Goal: Task Accomplishment & Management: Manage account settings

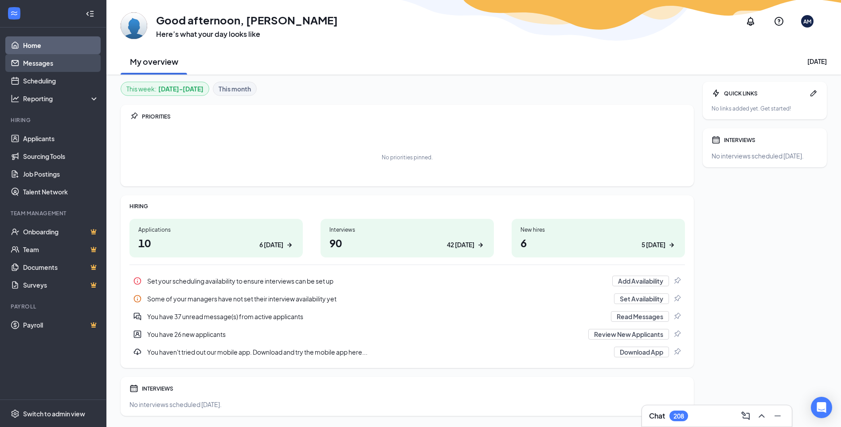
click at [61, 56] on link "Messages" at bounding box center [61, 63] width 76 height 18
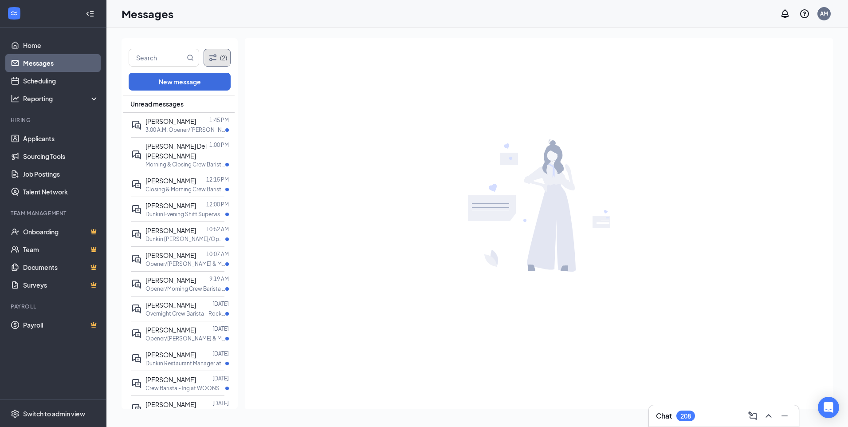
click at [221, 58] on button "(2)" at bounding box center [217, 58] width 27 height 18
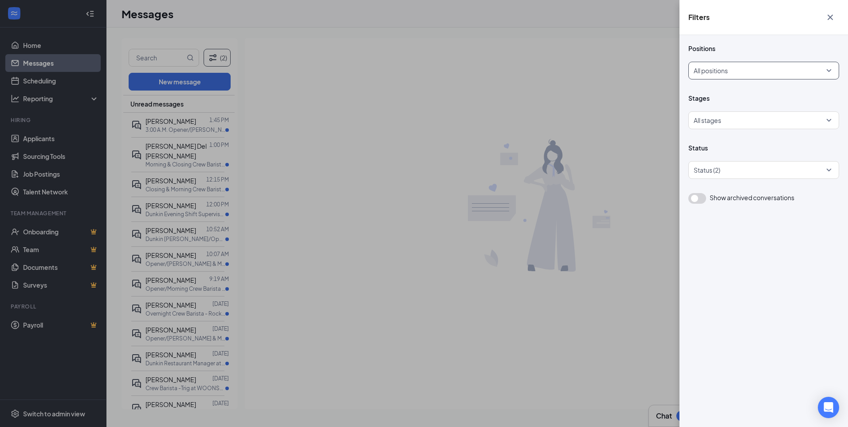
click at [831, 68] on div "All positions" at bounding box center [763, 71] width 151 height 18
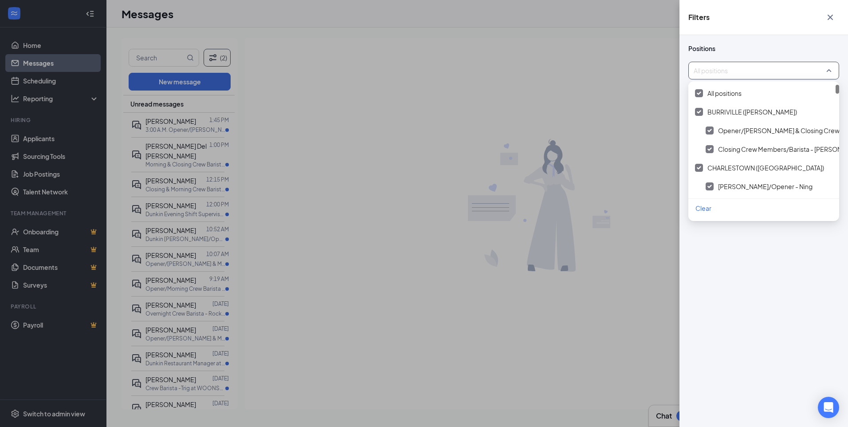
click at [830, 23] on button "button" at bounding box center [830, 17] width 18 height 17
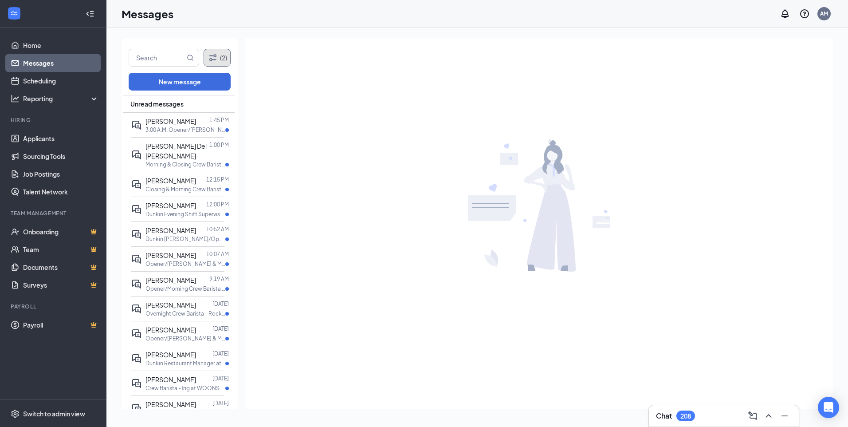
click at [209, 57] on icon "Filter" at bounding box center [213, 57] width 11 height 11
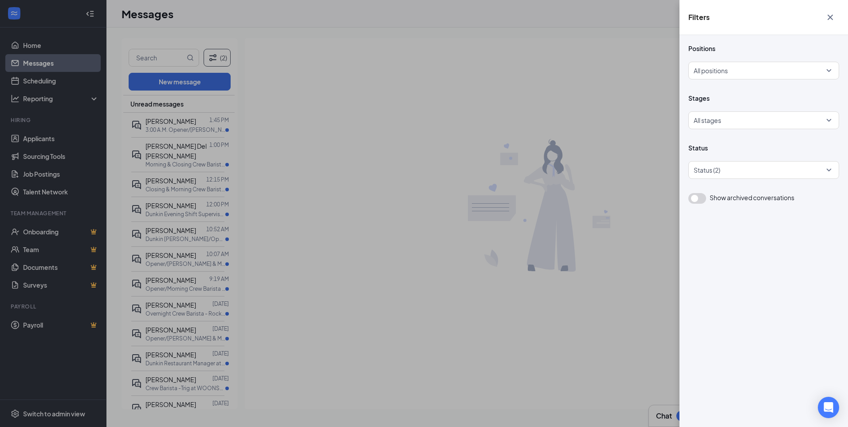
click at [828, 20] on icon "Cross" at bounding box center [830, 17] width 11 height 11
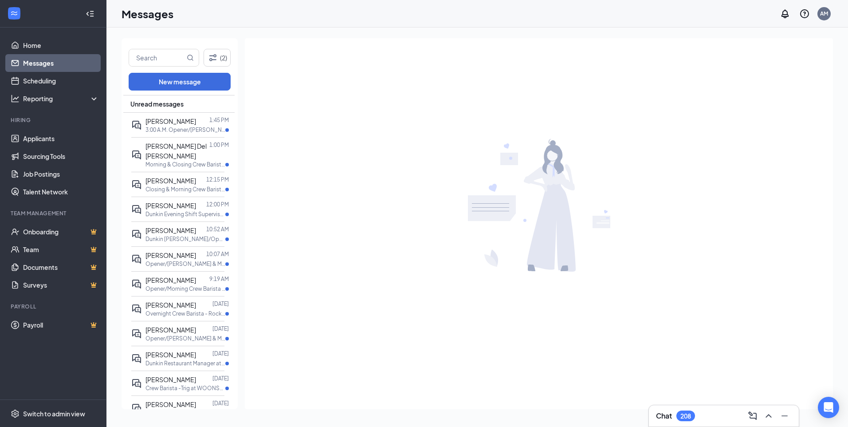
click at [340, 43] on div at bounding box center [539, 205] width 588 height 334
click at [23, 82] on link "Scheduling" at bounding box center [61, 81] width 76 height 18
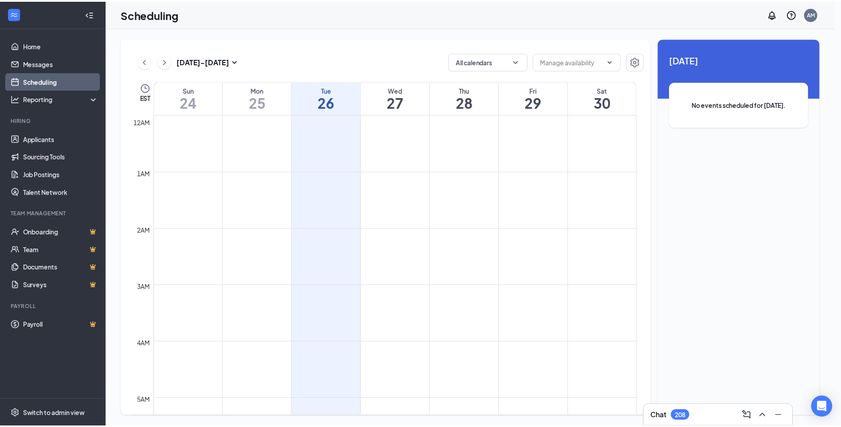
scroll to position [436, 0]
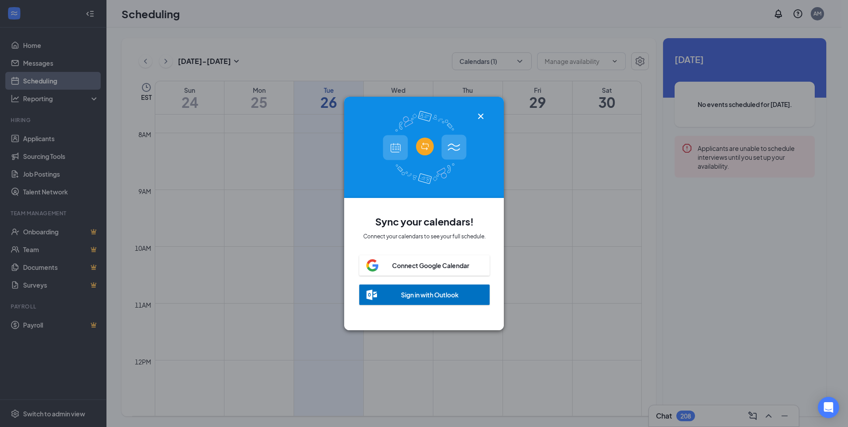
click at [478, 113] on icon "Cross" at bounding box center [480, 116] width 11 height 11
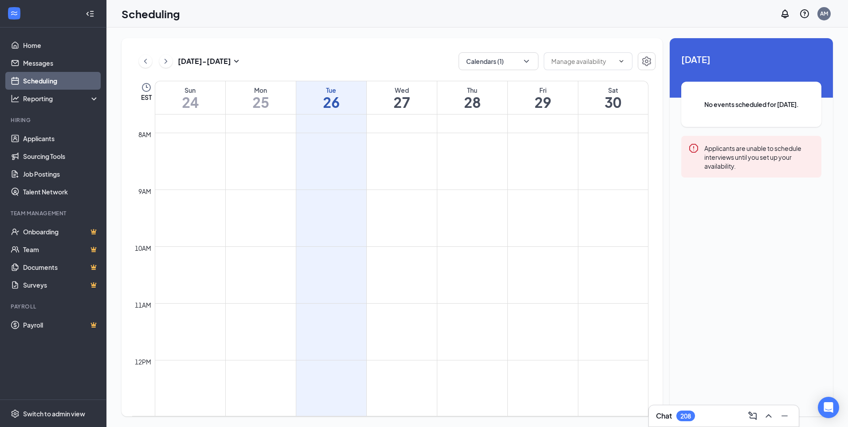
click at [384, 102] on h1 "27" at bounding box center [402, 101] width 70 height 15
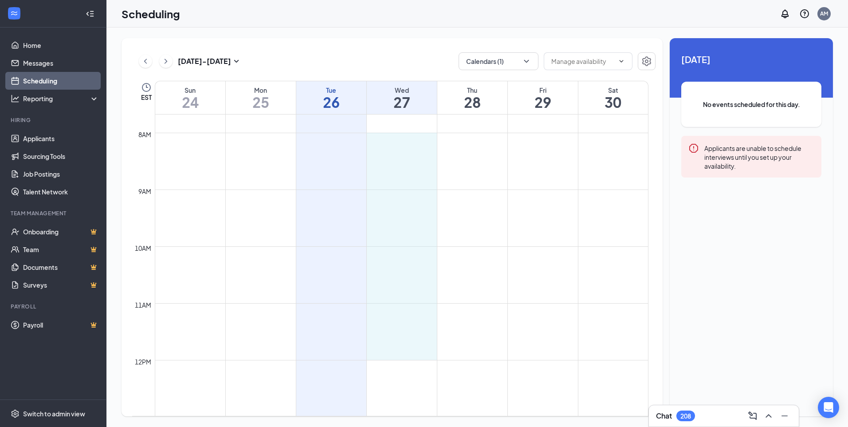
drag, startPoint x: 394, startPoint y: 134, endPoint x: 388, endPoint y: 356, distance: 222.7
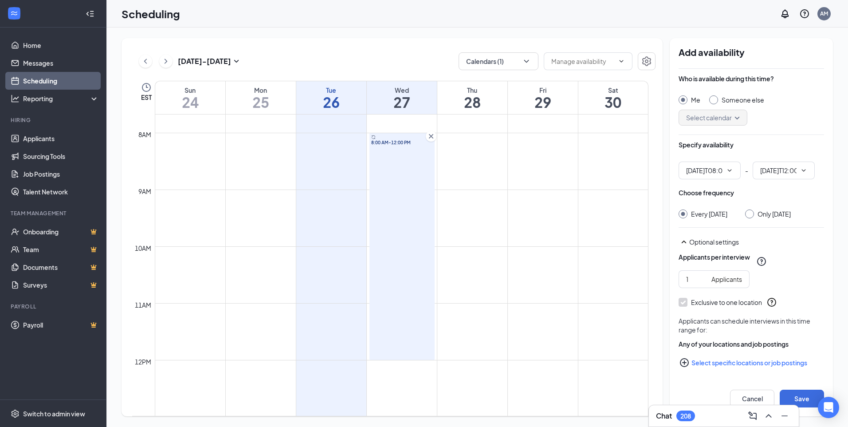
type input "08:00 AM"
type input "12:00 PM"
click at [432, 134] on icon "Cross" at bounding box center [431, 136] width 9 height 9
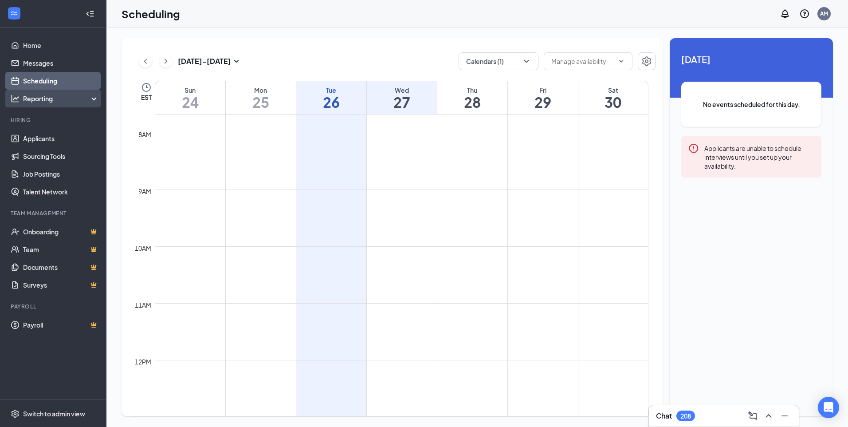
click at [49, 98] on div "Reporting" at bounding box center [61, 98] width 76 height 9
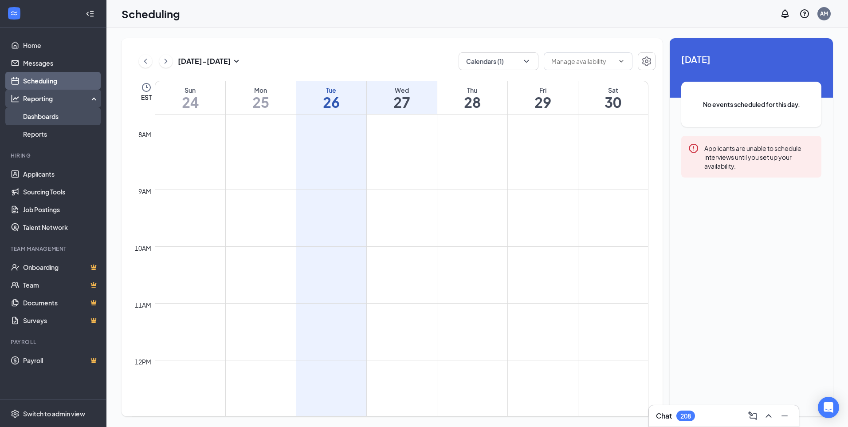
click at [60, 114] on link "Dashboards" at bounding box center [61, 116] width 76 height 18
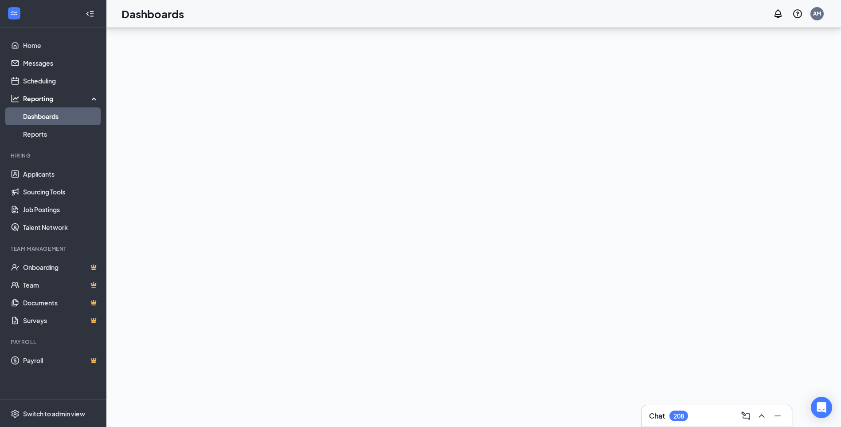
scroll to position [86, 0]
click at [45, 132] on link "Reports" at bounding box center [61, 134] width 76 height 18
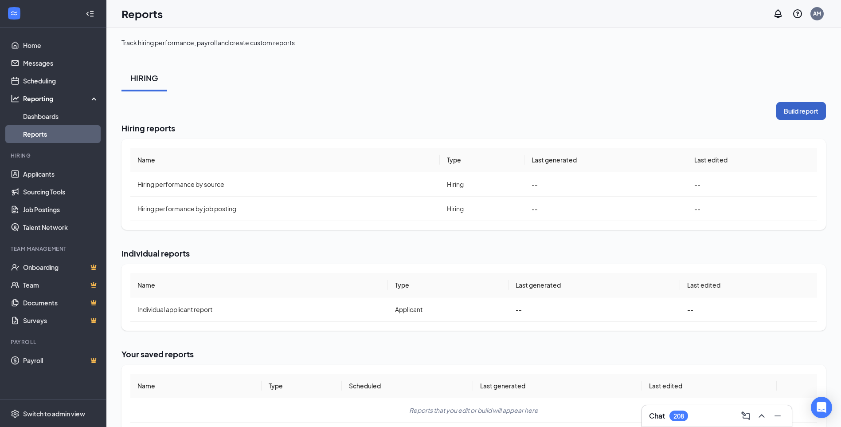
click at [782, 117] on button "Build report" at bounding box center [802, 111] width 50 height 18
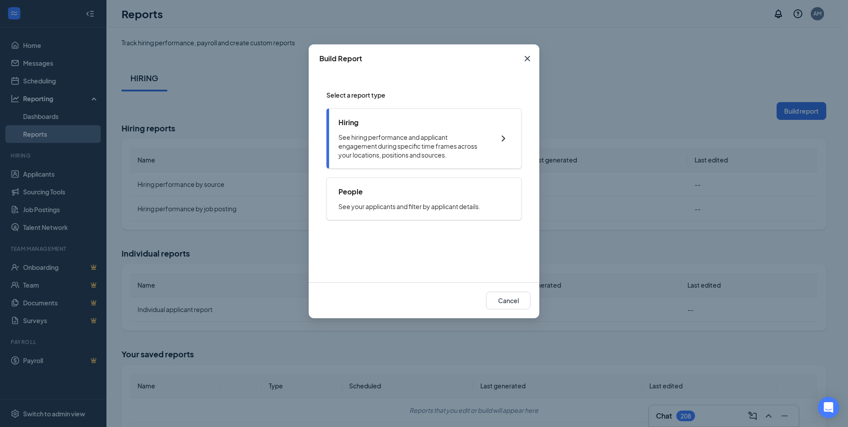
click at [440, 117] on div "Hiring See hiring performance and applicant engagement during specific time fra…" at bounding box center [423, 138] width 195 height 60
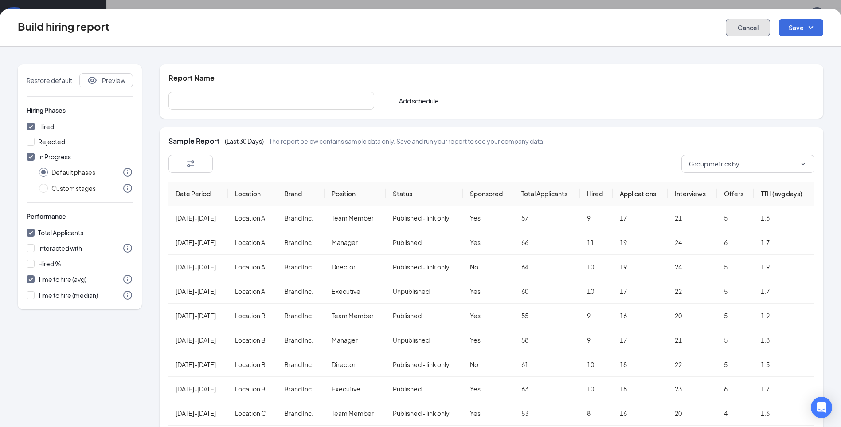
click at [754, 35] on button "Cancel" at bounding box center [748, 28] width 44 height 18
checkbox input "false"
radio input "false"
checkbox input "false"
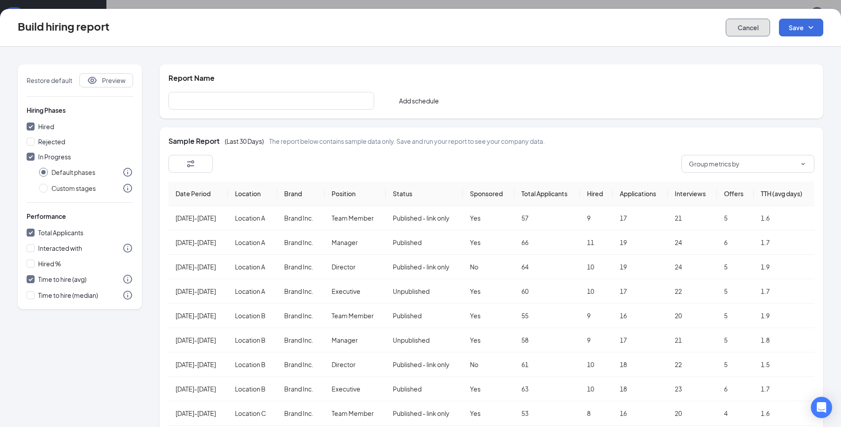
checkbox input "false"
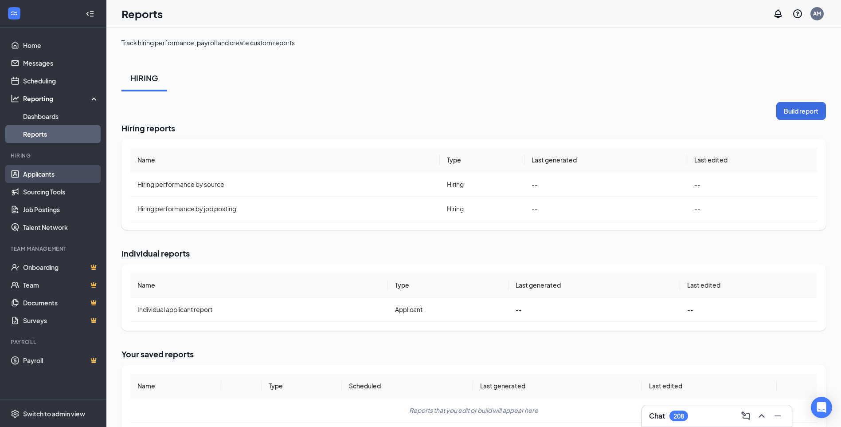
click at [57, 176] on link "Applicants" at bounding box center [61, 174] width 76 height 18
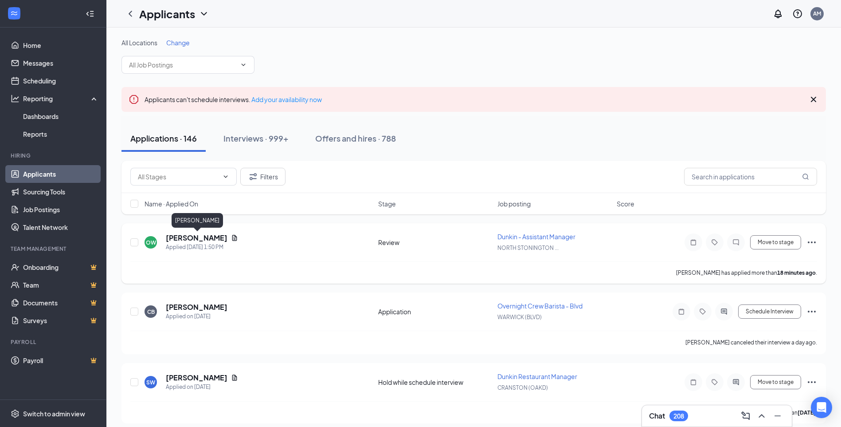
click at [216, 238] on h5 "[PERSON_NAME]" at bounding box center [197, 238] width 62 height 10
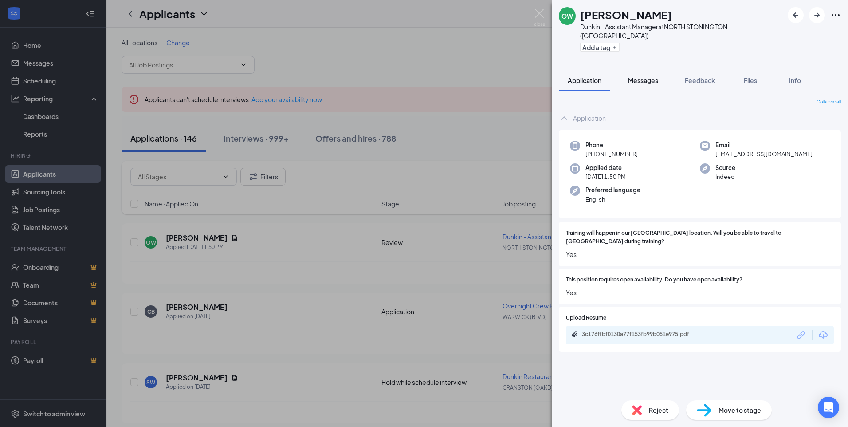
click at [657, 76] on span "Messages" at bounding box center [643, 80] width 30 height 8
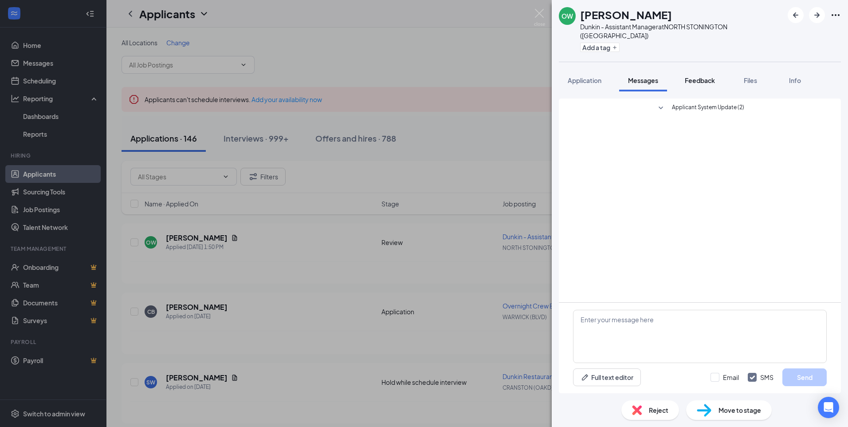
click at [695, 76] on span "Feedback" at bounding box center [700, 80] width 30 height 8
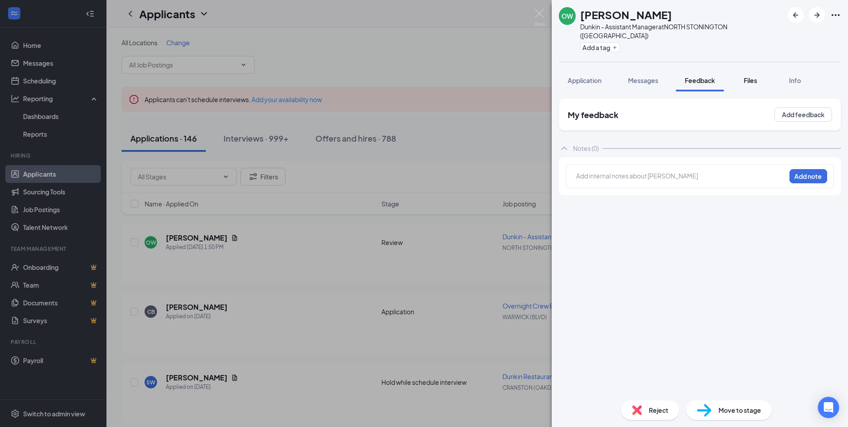
click at [745, 76] on span "Files" at bounding box center [750, 80] width 13 height 8
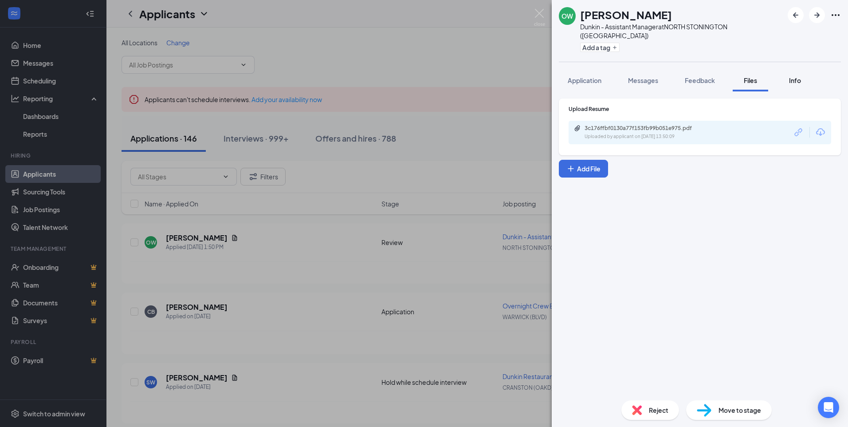
click at [796, 76] on span "Info" at bounding box center [795, 80] width 12 height 8
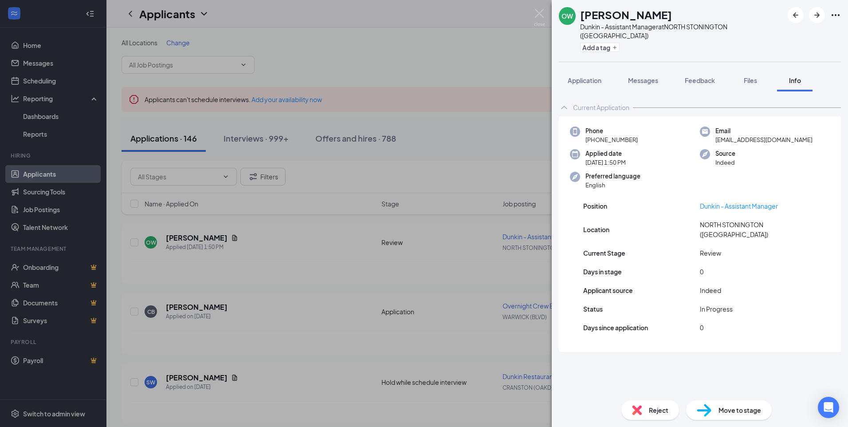
click at [531, 67] on div "OW [PERSON_NAME] - Assistant Manager at [GEOGRAPHIC_DATA] (STONG) Add a tag App…" at bounding box center [424, 213] width 848 height 427
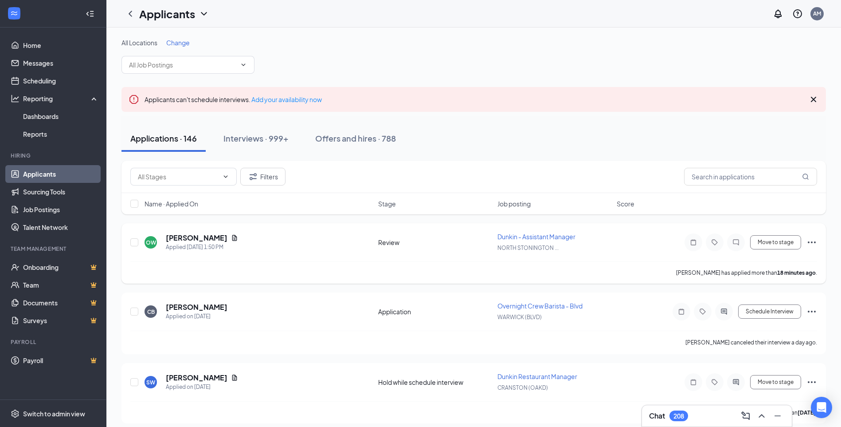
click at [813, 243] on icon "Ellipses" at bounding box center [812, 242] width 11 height 11
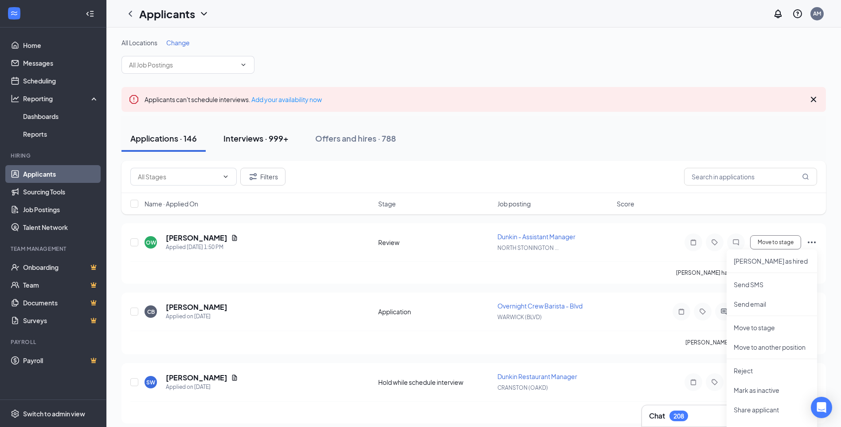
click at [259, 132] on button "Interviews · 999+" at bounding box center [256, 138] width 83 height 27
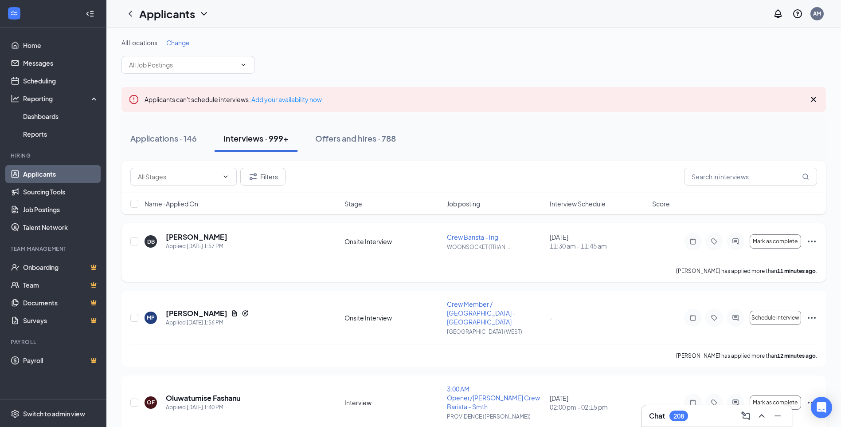
click at [813, 244] on icon "Ellipses" at bounding box center [812, 241] width 11 height 11
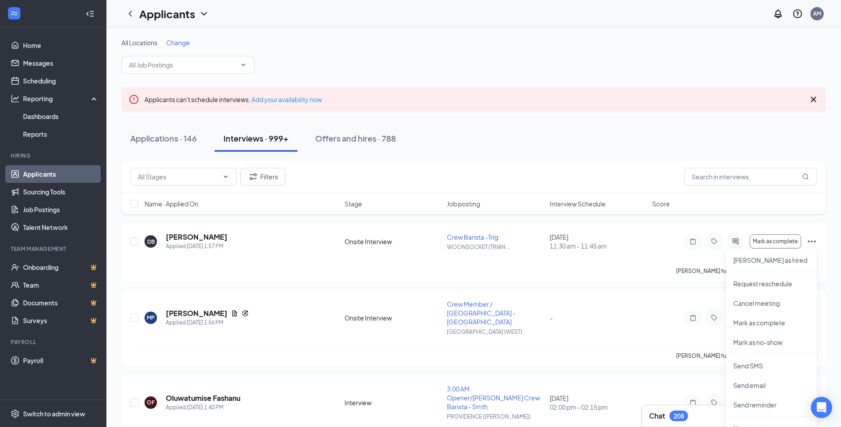
click at [544, 152] on div "Applications · 146 Interviews · 999+ Offers and hires · 788" at bounding box center [474, 138] width 705 height 44
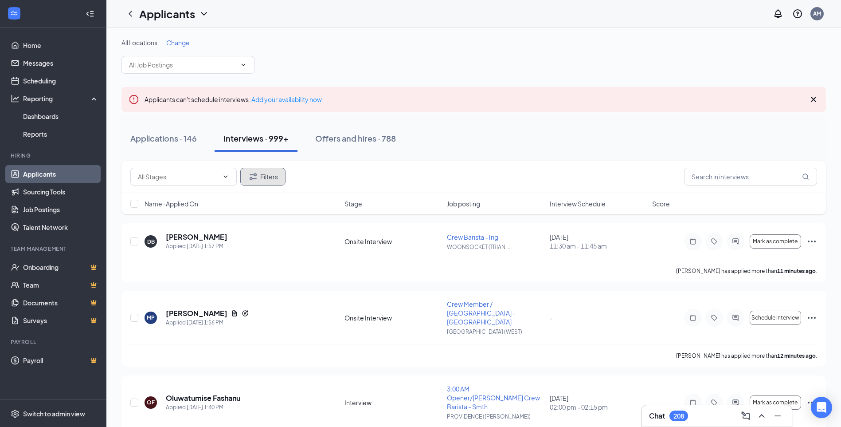
click at [260, 177] on button "Filters" at bounding box center [262, 177] width 45 height 18
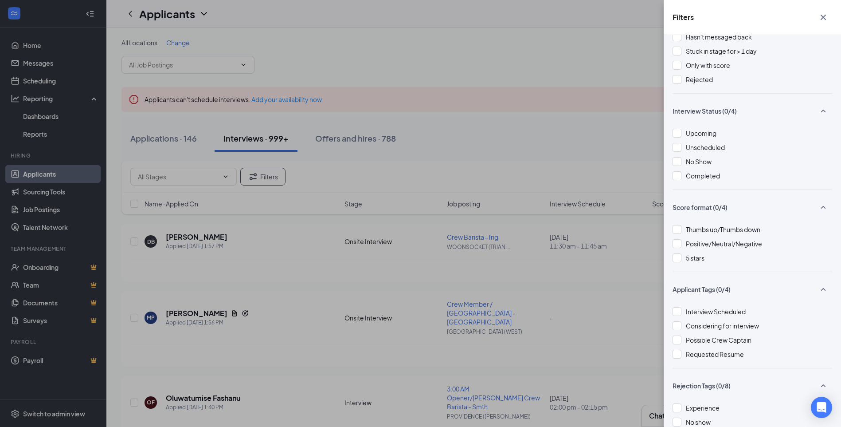
scroll to position [50, 0]
click at [822, 22] on icon "Cross" at bounding box center [823, 17] width 11 height 11
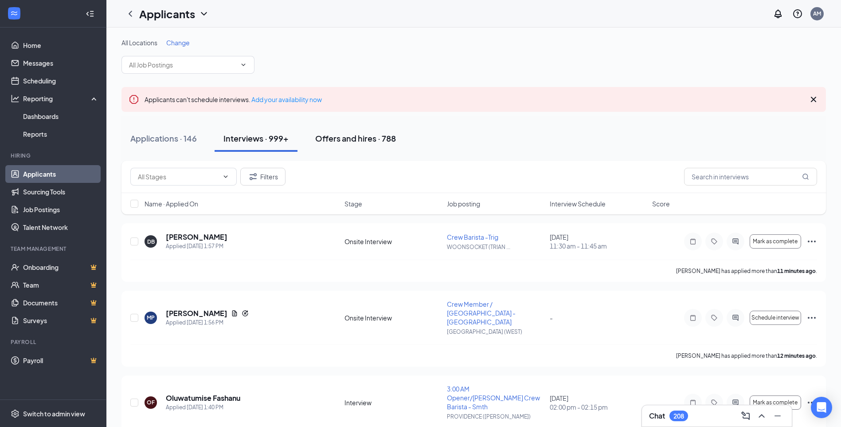
click at [384, 142] on div "Offers and hires · 788" at bounding box center [355, 138] width 81 height 11
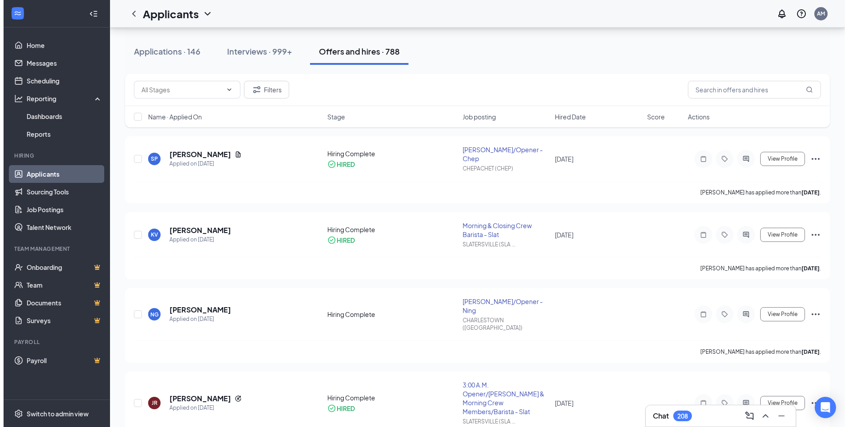
scroll to position [89, 0]
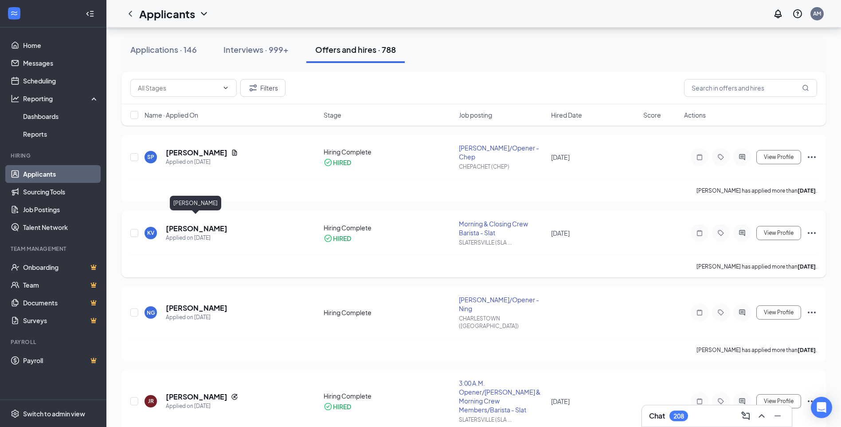
click at [182, 224] on h5 "[PERSON_NAME]" at bounding box center [197, 229] width 62 height 10
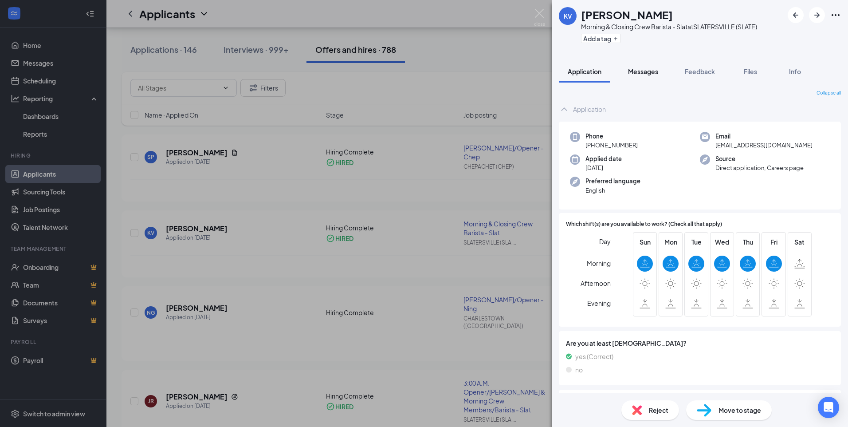
click at [657, 77] on button "Messages" at bounding box center [643, 71] width 48 height 22
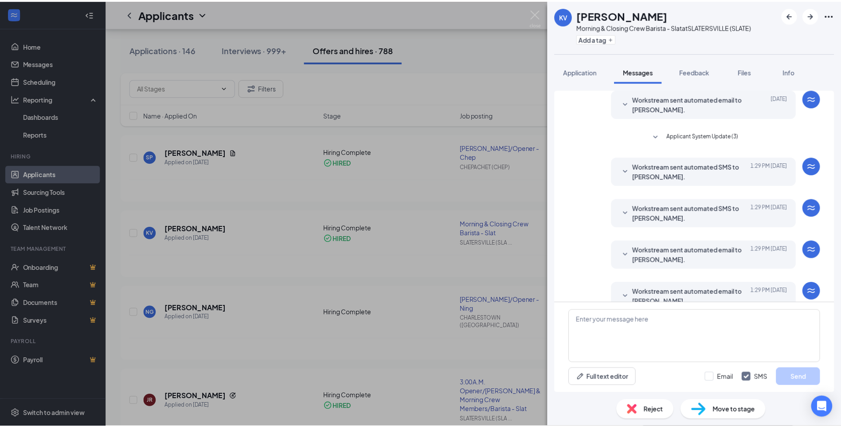
scroll to position [134, 0]
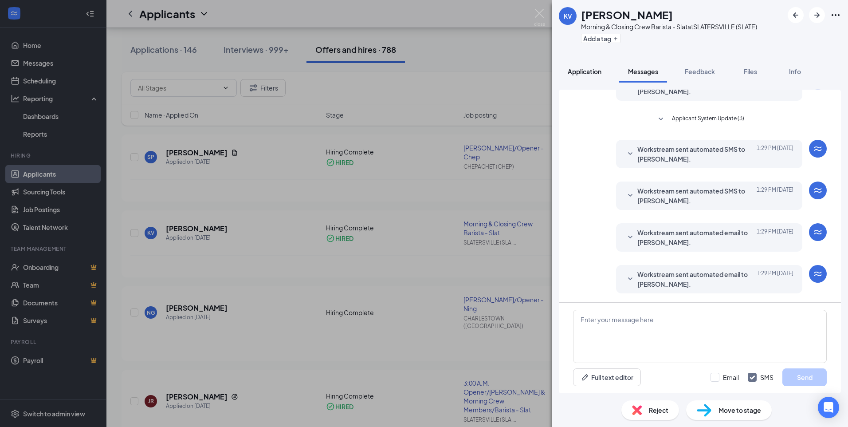
click at [582, 74] on span "Application" at bounding box center [585, 71] width 34 height 8
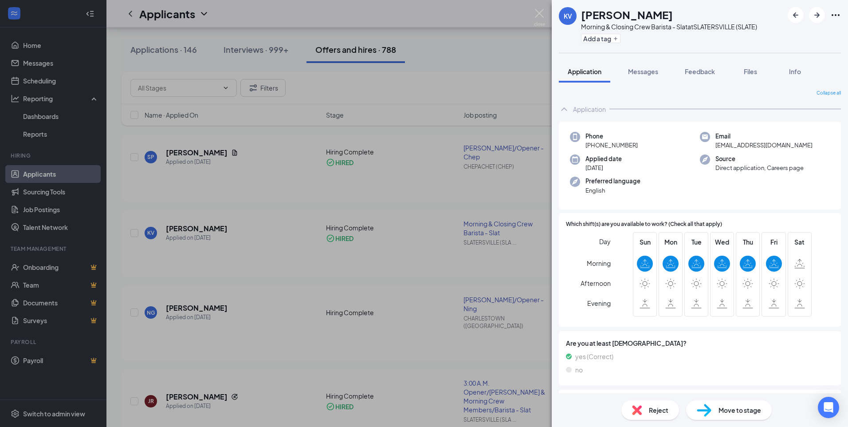
click at [524, 56] on div "KV [PERSON_NAME] Morning & Closing Crew Barista - Slat at [GEOGRAPHIC_DATA] (SL…" at bounding box center [424, 213] width 848 height 427
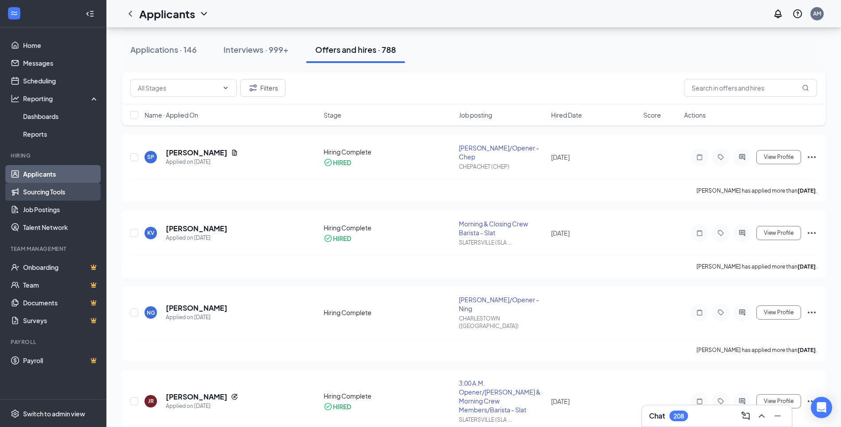
click at [68, 194] on link "Sourcing Tools" at bounding box center [61, 192] width 76 height 18
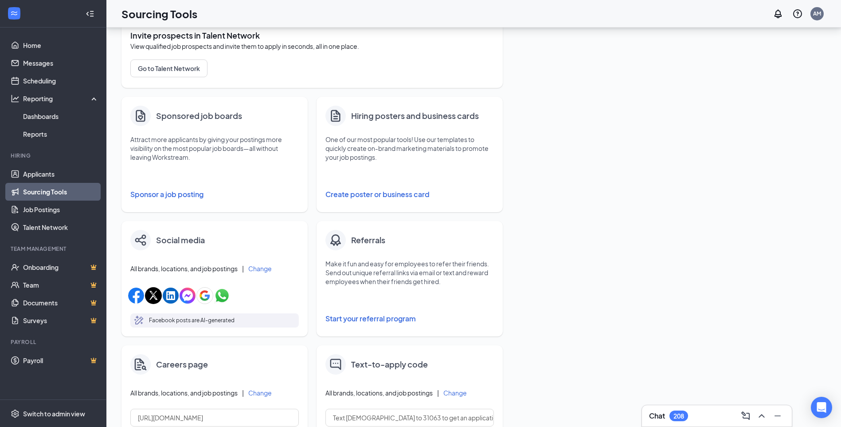
scroll to position [133, 0]
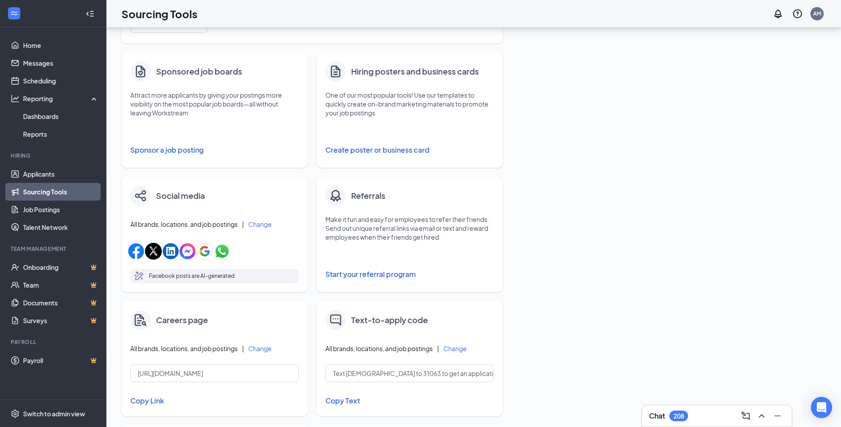
click at [371, 149] on button "Create poster or business card" at bounding box center [410, 150] width 169 height 18
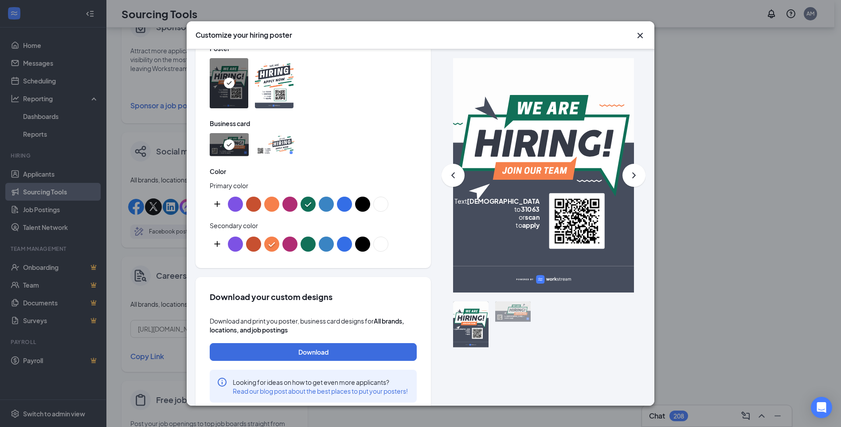
scroll to position [385, 0]
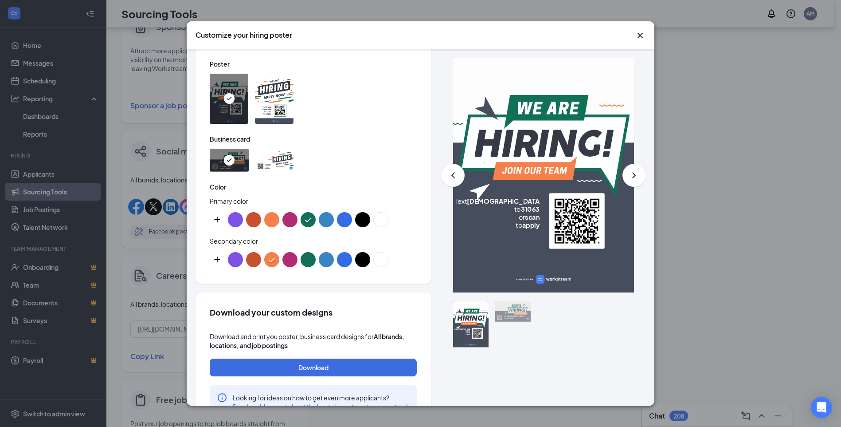
click at [214, 218] on button "custom-color-button" at bounding box center [217, 219] width 15 height 15
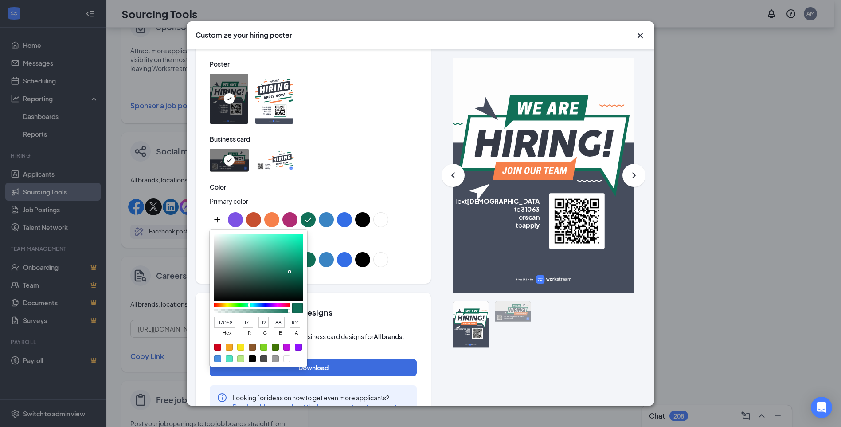
click at [417, 224] on div "Choose your templates Pick a poster and business card designs from our template…" at bounding box center [314, 146] width 236 height 274
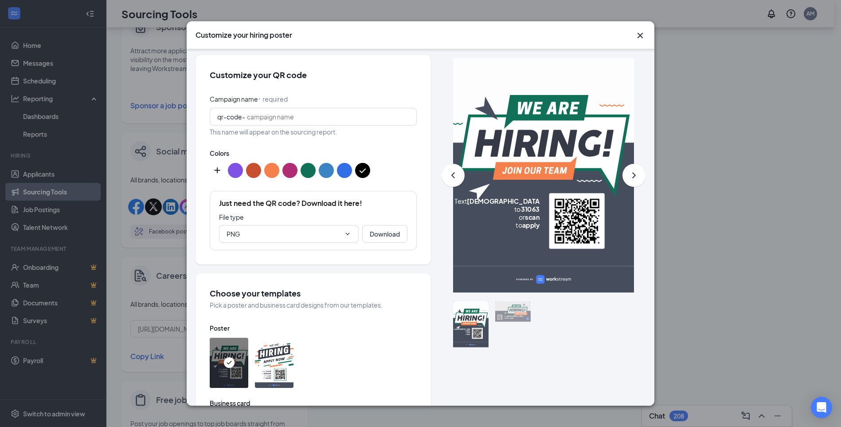
scroll to position [118, 0]
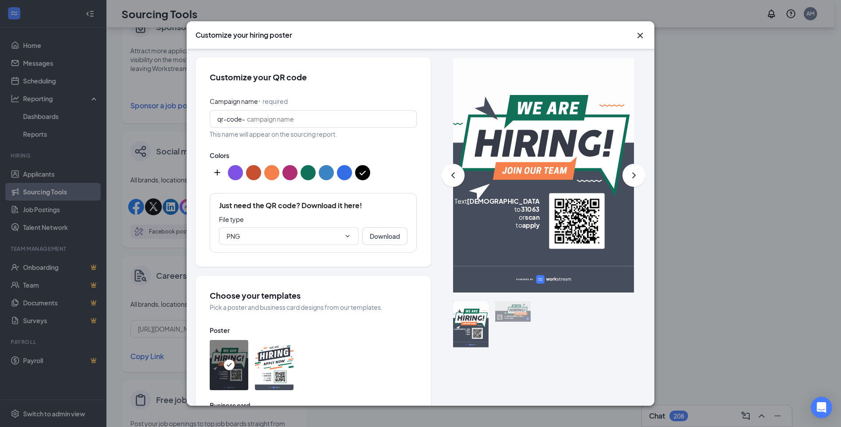
click at [643, 36] on icon "Cross" at bounding box center [640, 35] width 11 height 11
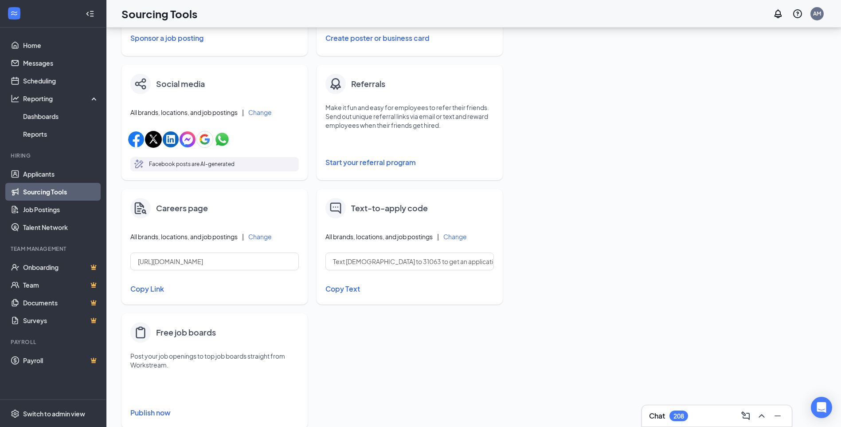
scroll to position [266, 0]
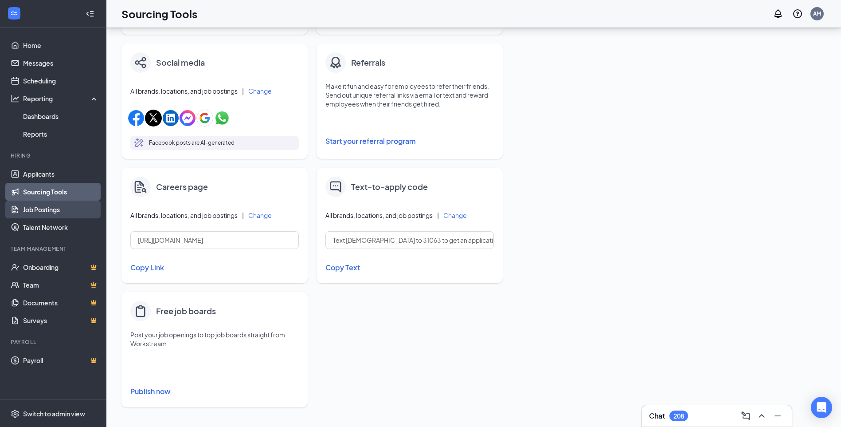
click at [66, 207] on link "Job Postings" at bounding box center [61, 209] width 76 height 18
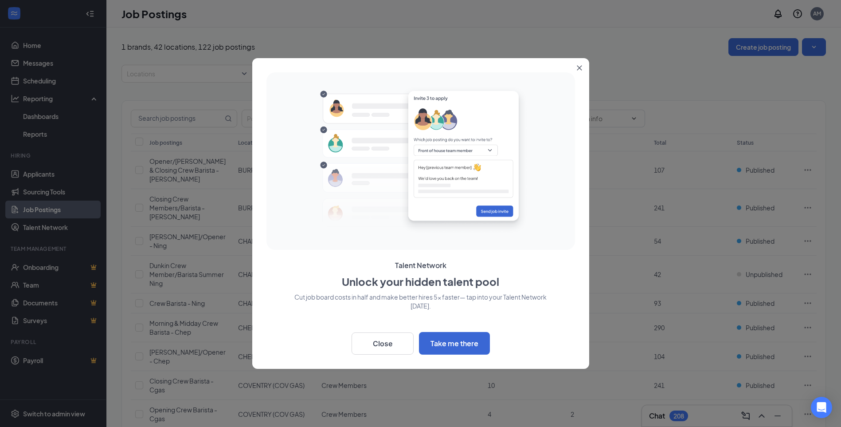
click at [579, 67] on icon "Close" at bounding box center [579, 67] width 5 height 5
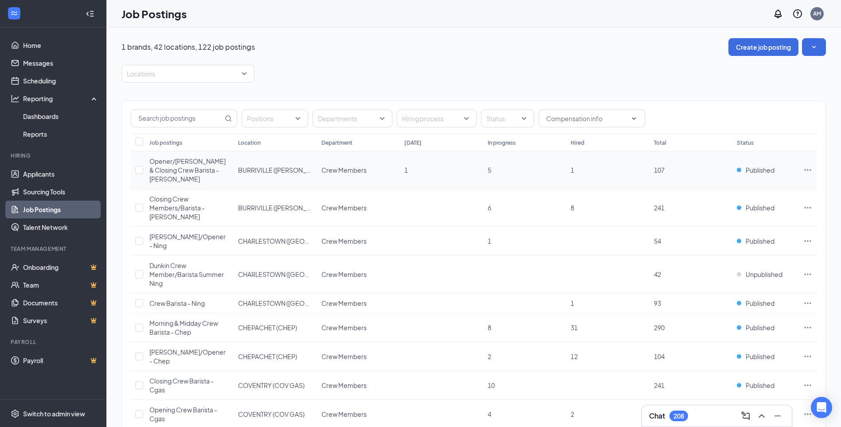
click at [804, 165] on icon "Ellipses" at bounding box center [808, 169] width 9 height 9
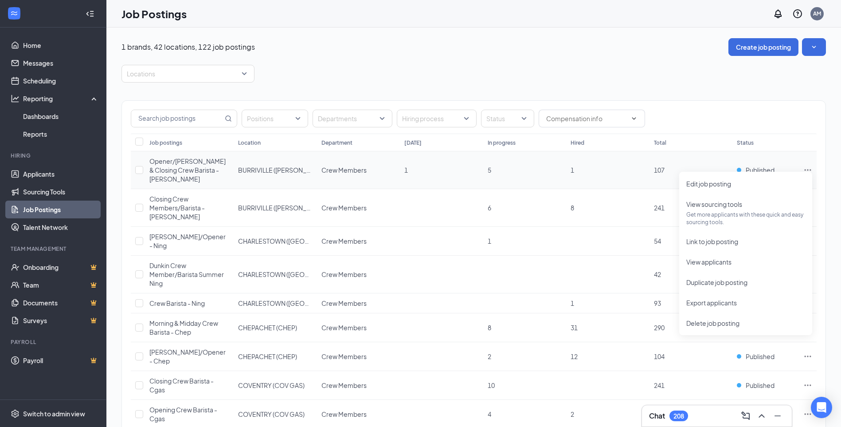
click at [804, 165] on icon "Ellipses" at bounding box center [808, 169] width 9 height 9
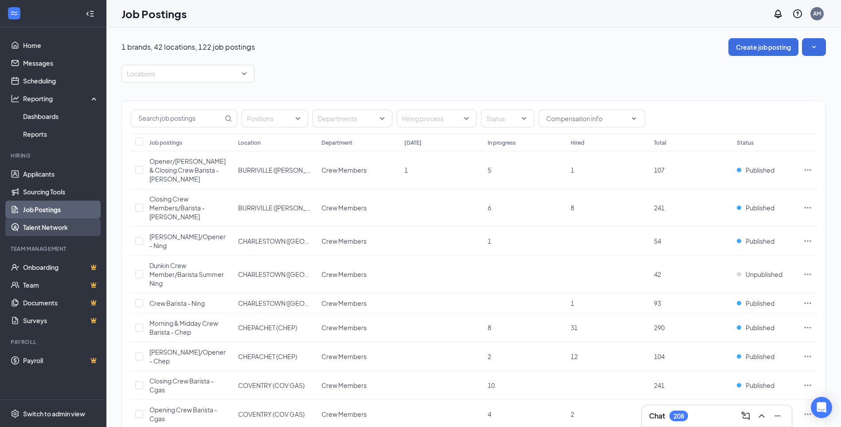
click at [51, 228] on link "Talent Network" at bounding box center [61, 227] width 76 height 18
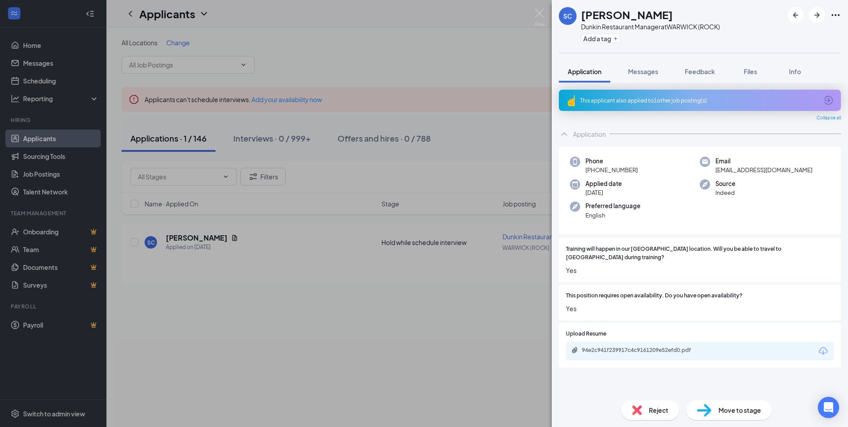
click at [271, 24] on div "SC [PERSON_NAME] Restaurant Manager at [GEOGRAPHIC_DATA] (ROCK) Add a tag Appli…" at bounding box center [424, 213] width 848 height 427
